Goal: Complete application form

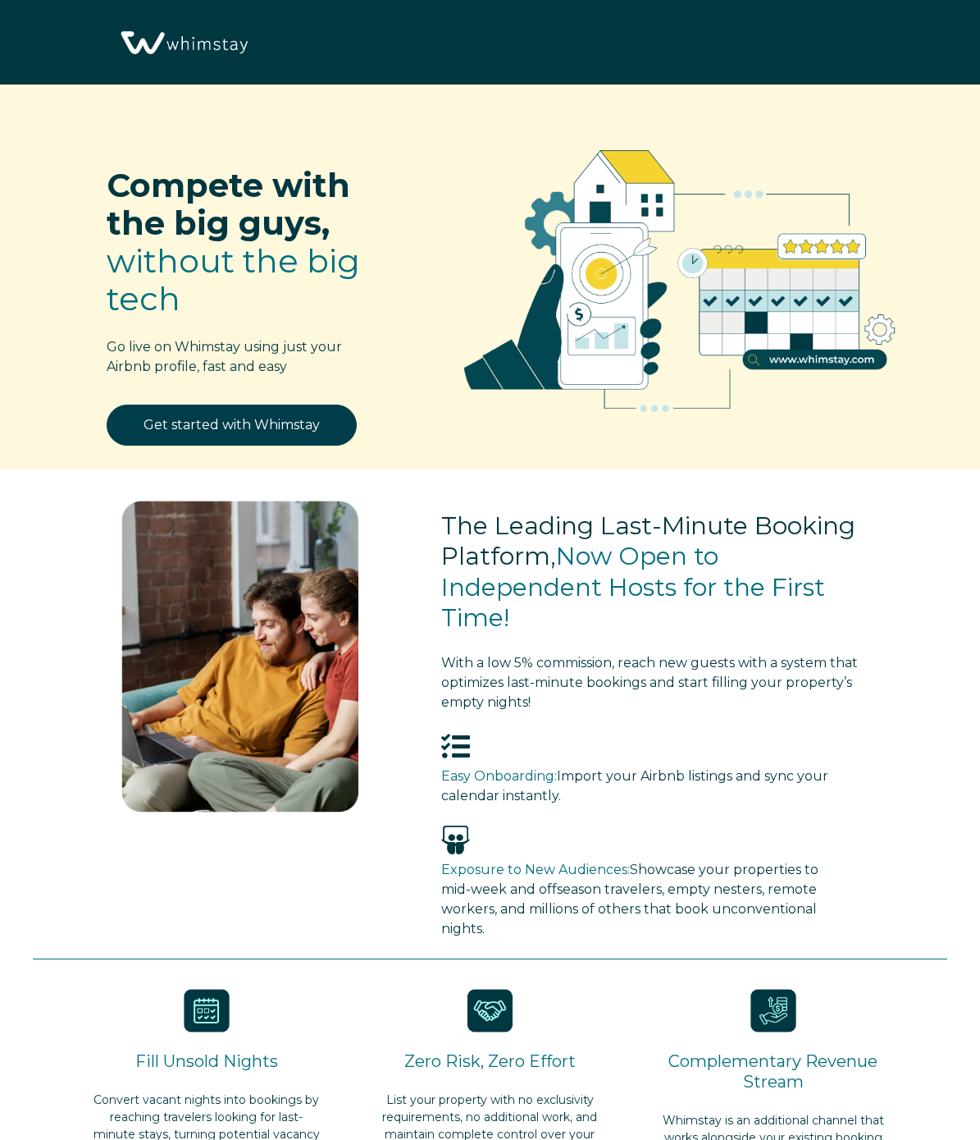
select select "US"
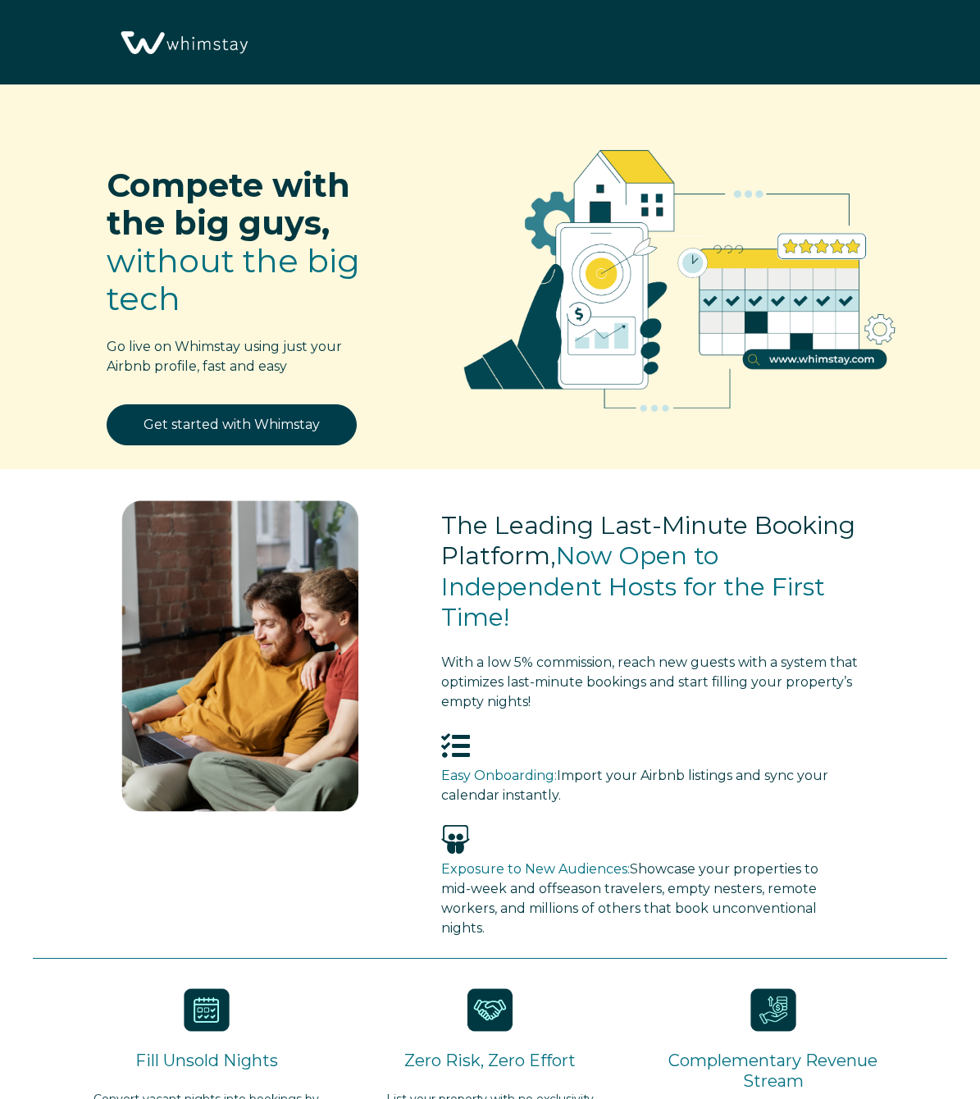
select select "US"
click at [394, 494] on div at bounding box center [240, 659] width 333 height 331
click at [393, 573] on div at bounding box center [240, 659] width 333 height 331
select select "US"
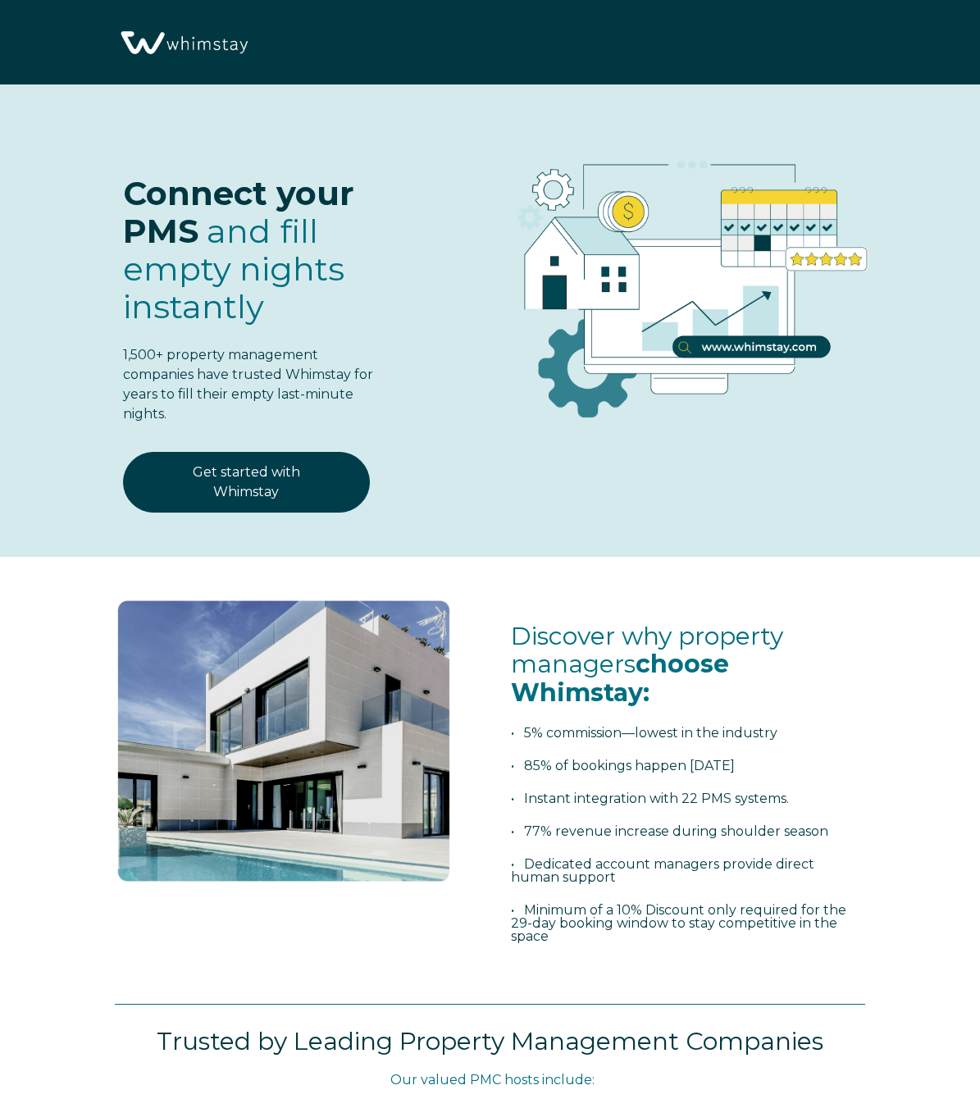
select select "US"
select select "Standard"
click at [464, 404] on img at bounding box center [684, 278] width 493 height 323
